Goal: Information Seeking & Learning: Find specific page/section

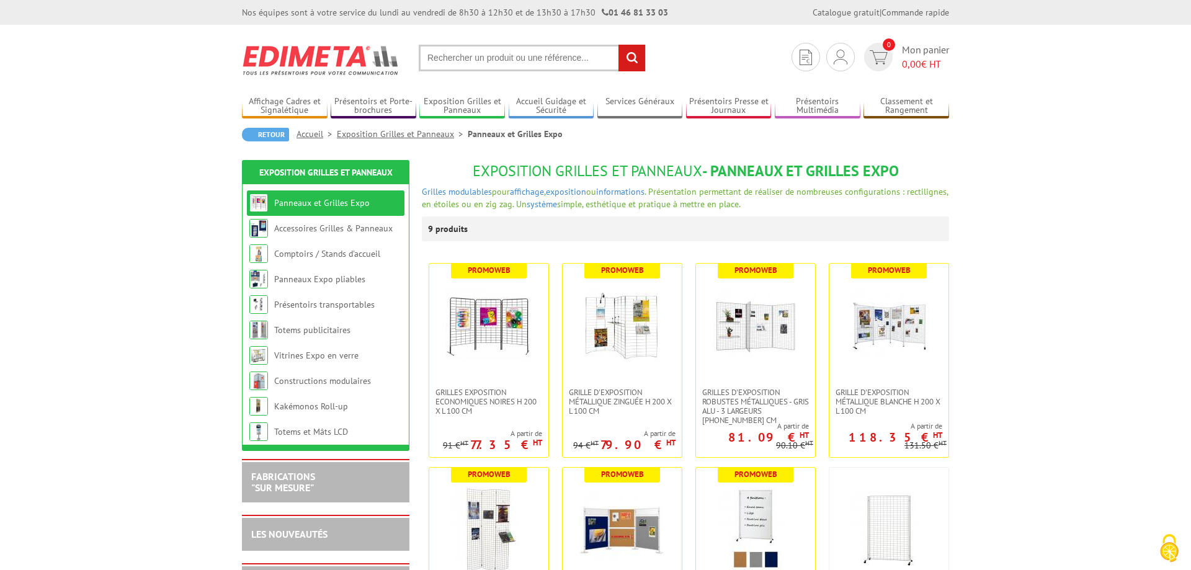
click at [496, 54] on input "text" at bounding box center [532, 58] width 227 height 27
paste input "porte livres metal pour grilles metal"
type input "porte livres metal pour grilles metal"
click at [635, 62] on input "rechercher" at bounding box center [631, 58] width 27 height 27
